Goal: Task Accomplishment & Management: Manage account settings

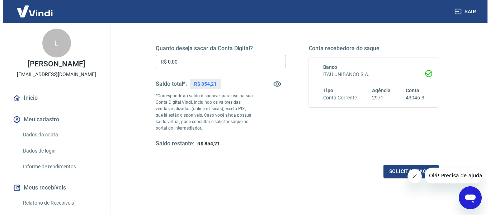
scroll to position [108, 0]
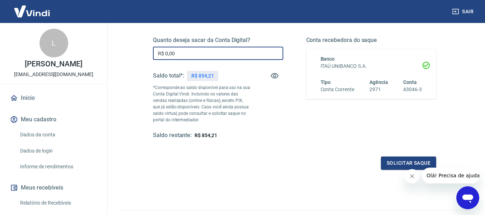
drag, startPoint x: 178, startPoint y: 53, endPoint x: 140, endPoint y: 53, distance: 37.7
click at [140, 53] on div "Quanto deseja sacar da Conta Digital? R$ 0,00 ​ Saldo total*: R$ 854,21 *Corres…" at bounding box center [294, 91] width 317 height 173
type input "R$ 600,00"
click at [400, 164] on button "Solicitar saque" at bounding box center [408, 162] width 55 height 13
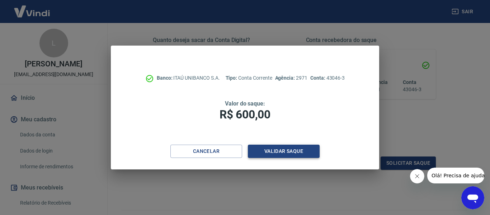
click at [284, 154] on button "Validar saque" at bounding box center [284, 151] width 72 height 13
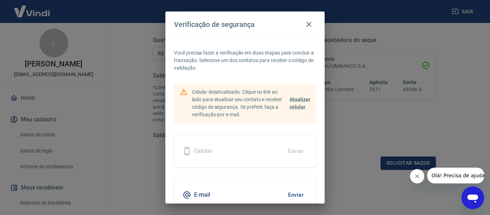
scroll to position [34, 0]
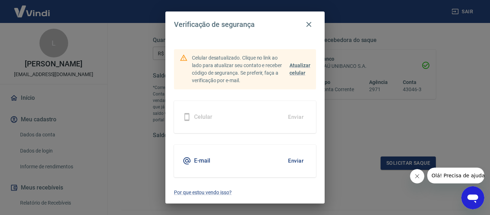
click at [285, 162] on button "Enviar" at bounding box center [295, 160] width 23 height 15
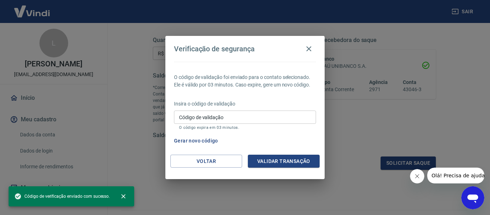
click at [189, 120] on input "Código de validação" at bounding box center [245, 116] width 142 height 13
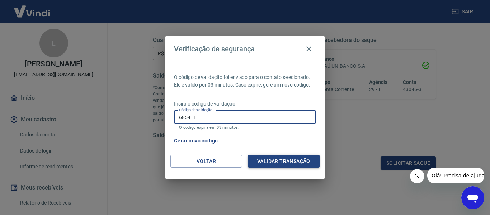
type input "685411"
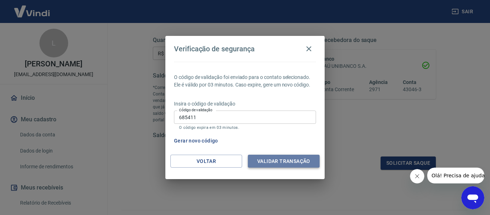
click at [287, 163] on button "Validar transação" at bounding box center [284, 161] width 72 height 13
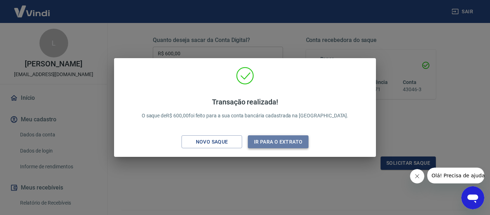
click at [257, 139] on button "Ir para o extrato" at bounding box center [278, 141] width 61 height 13
